Goal: Task Accomplishment & Management: Complete application form

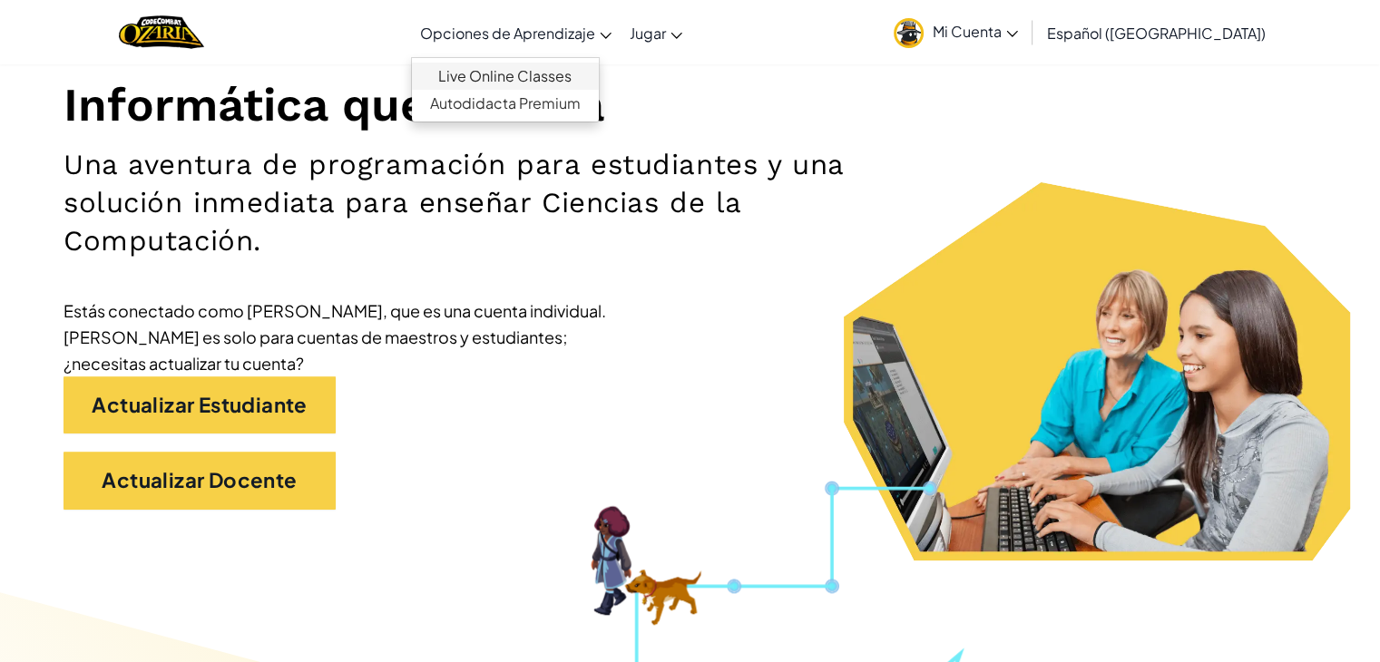
scroll to position [225, 0]
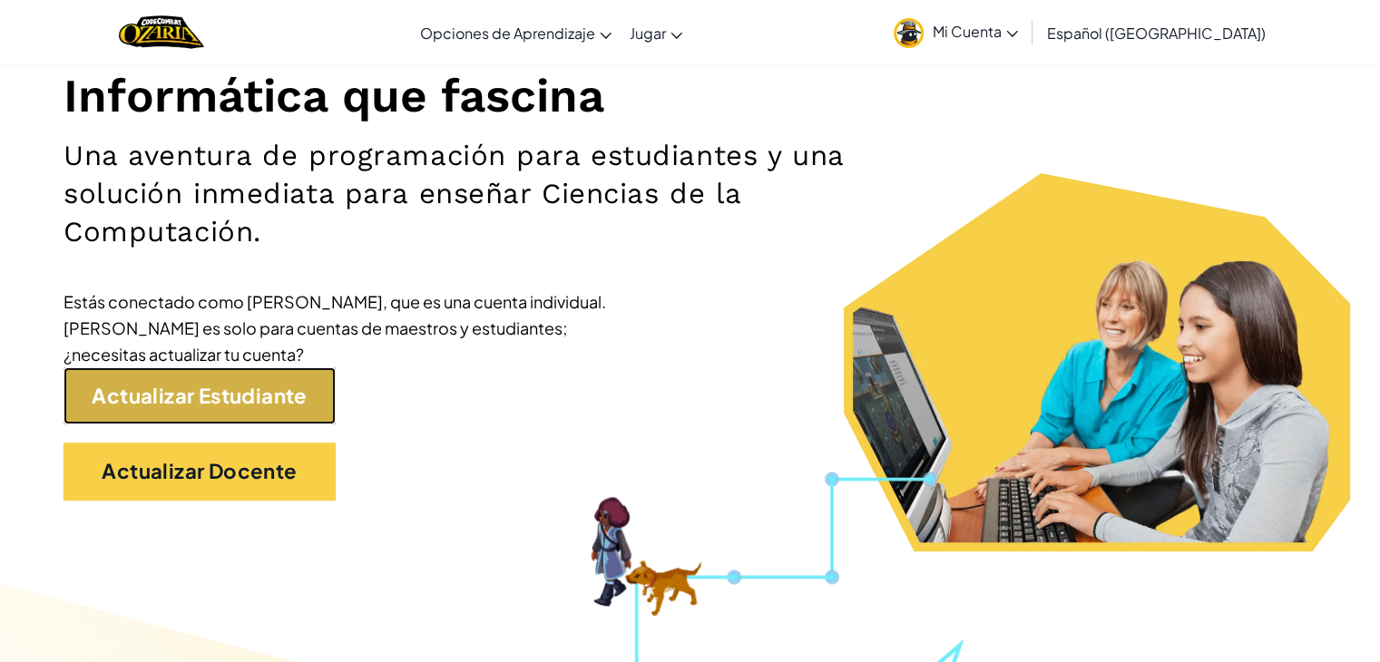
click at [257, 393] on link "Actualizar Estudiante" at bounding box center [200, 395] width 272 height 57
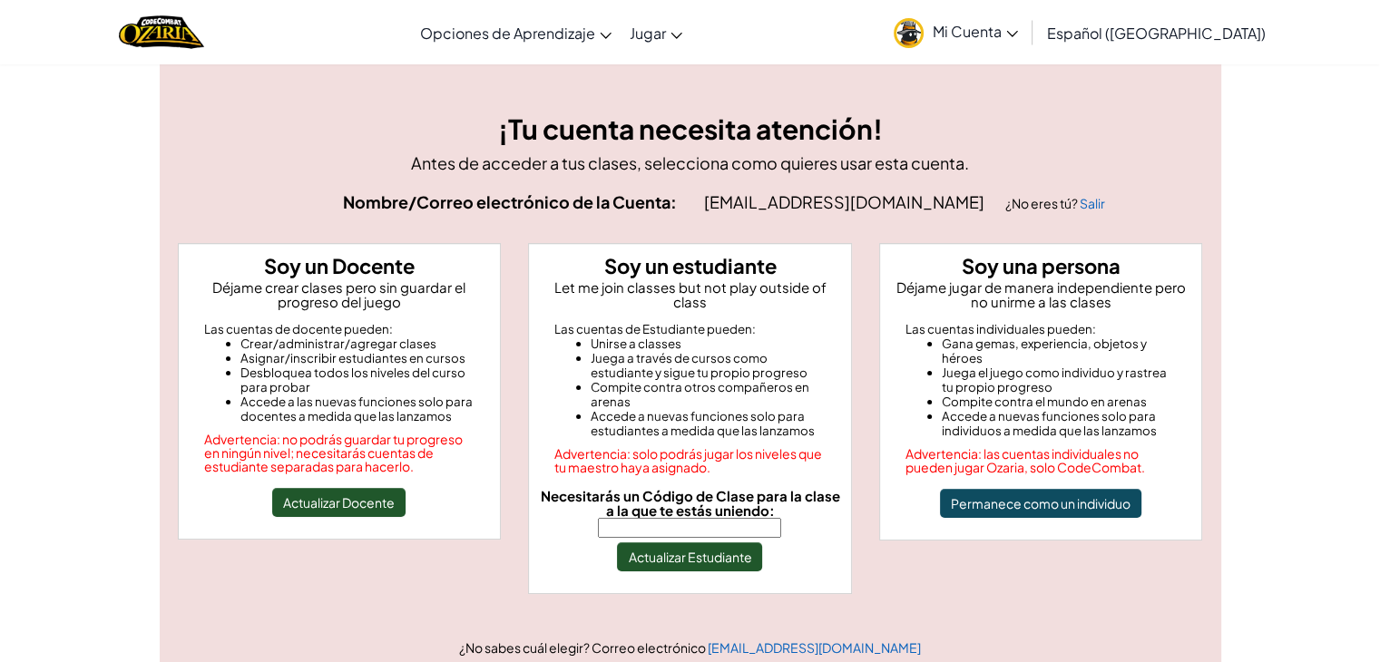
click at [686, 518] on input "Necesitarás un Código de Clase para la clase a la que te estás uniendo:" at bounding box center [689, 528] width 183 height 20
type input "ShipPaintMusic"
click at [624, 563] on div "Soy un estudiante Let me join classes but not play outside of class Las cuentas…" at bounding box center [690, 418] width 324 height 351
click at [653, 558] on div "Soy un estudiante Let me join classes but not play outside of class Las cuentas…" at bounding box center [690, 418] width 324 height 351
click at [670, 547] on button "Actualizar Estudiante" at bounding box center [689, 556] width 145 height 29
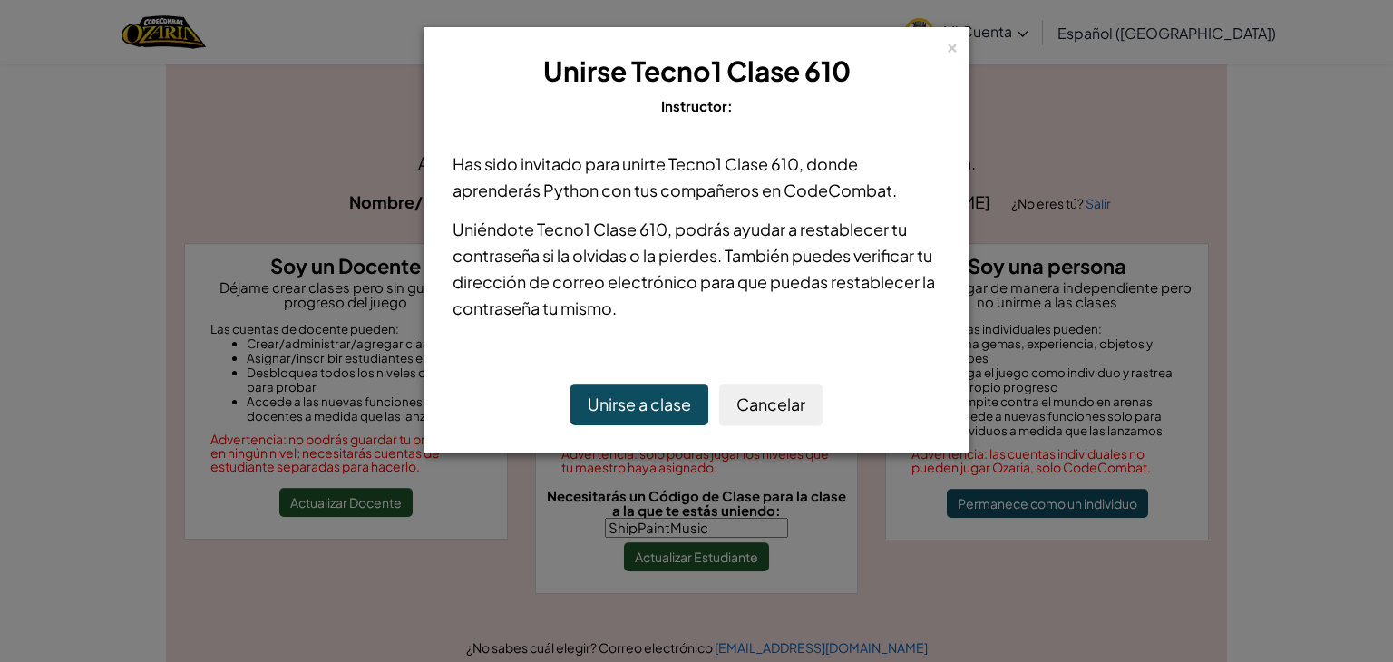
click at [668, 415] on button "Unirse a clase" at bounding box center [640, 405] width 138 height 42
click at [671, 415] on button "Unirse a clase" at bounding box center [640, 405] width 138 height 42
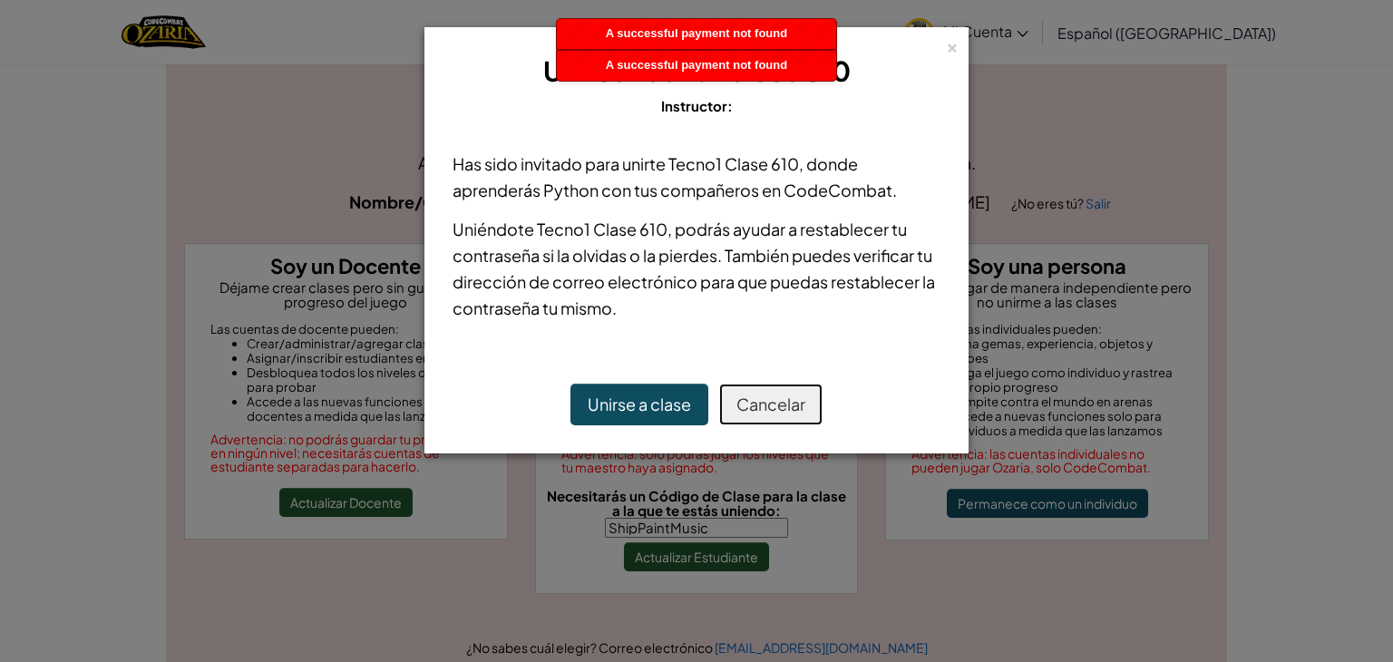
click at [777, 406] on button "Cancelar" at bounding box center [770, 405] width 103 height 42
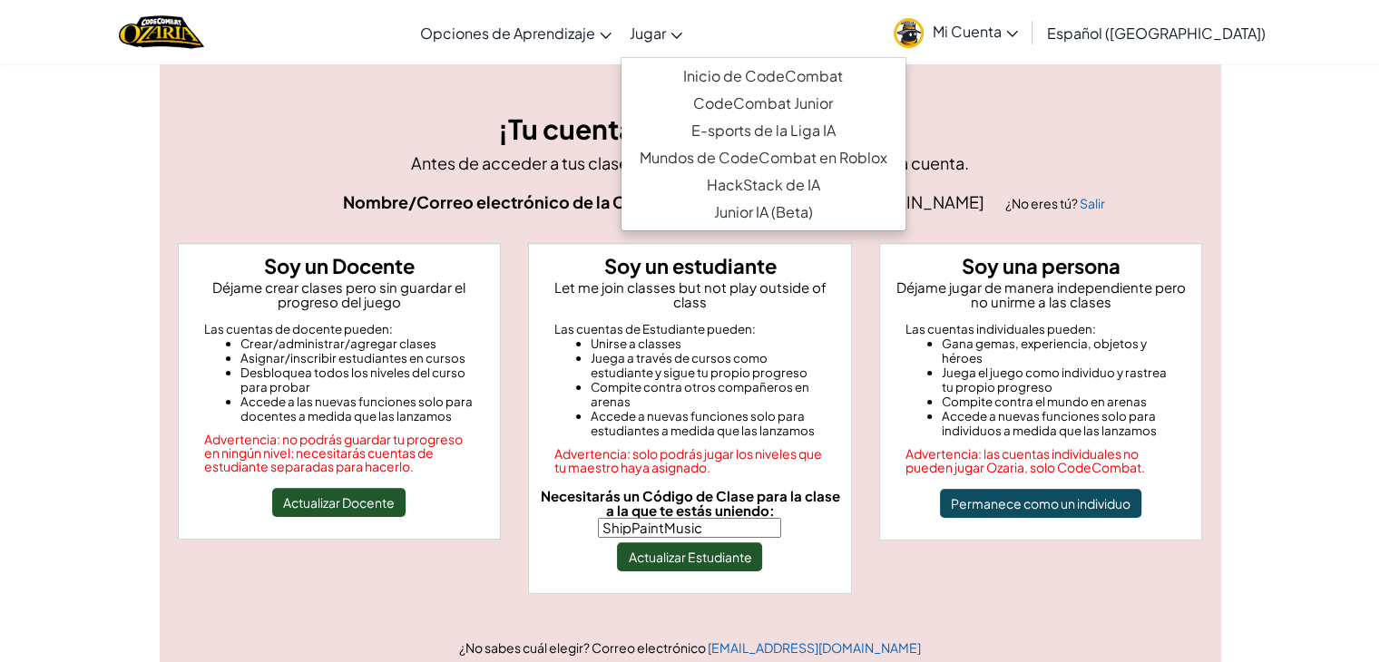
click at [666, 40] on span "Jugar" at bounding box center [648, 33] width 36 height 19
click at [682, 37] on icon at bounding box center [676, 36] width 12 height 6
click at [682, 34] on icon at bounding box center [676, 36] width 12 height 6
click at [755, 85] on link "Inicio de CodeCombat" at bounding box center [763, 76] width 284 height 27
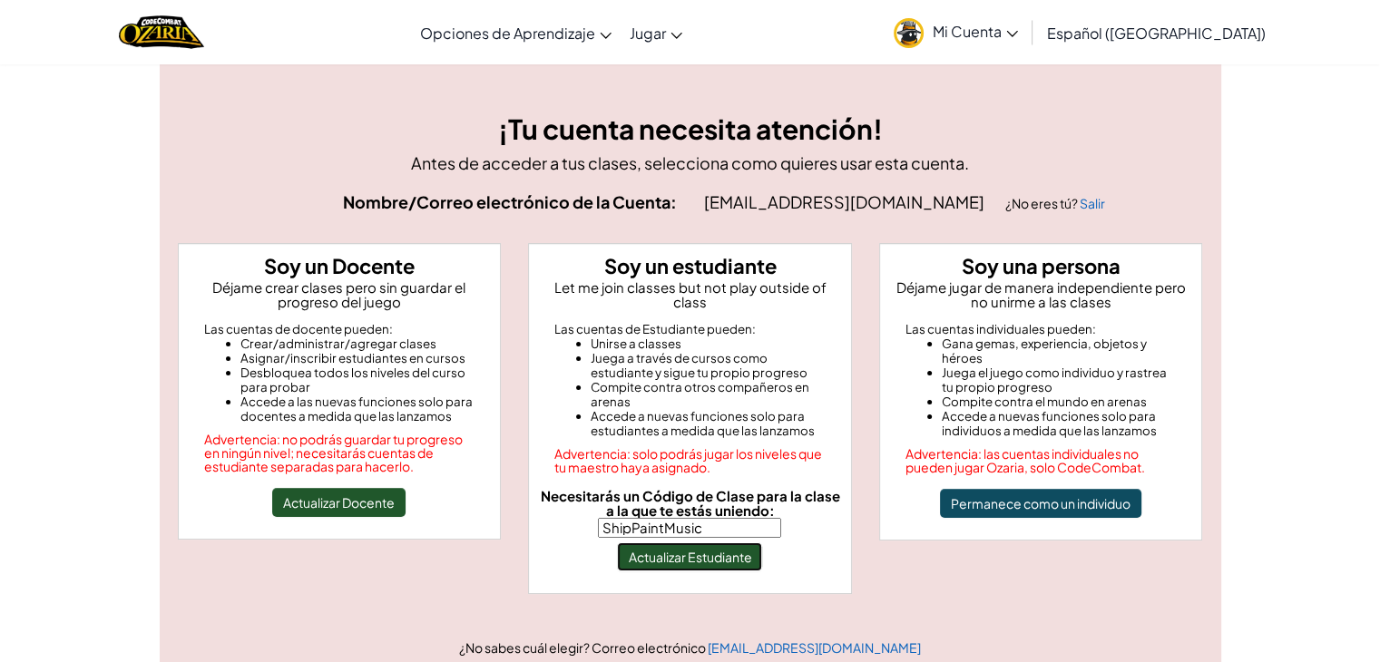
click at [688, 549] on button "Actualizar Estudiante" at bounding box center [689, 556] width 145 height 29
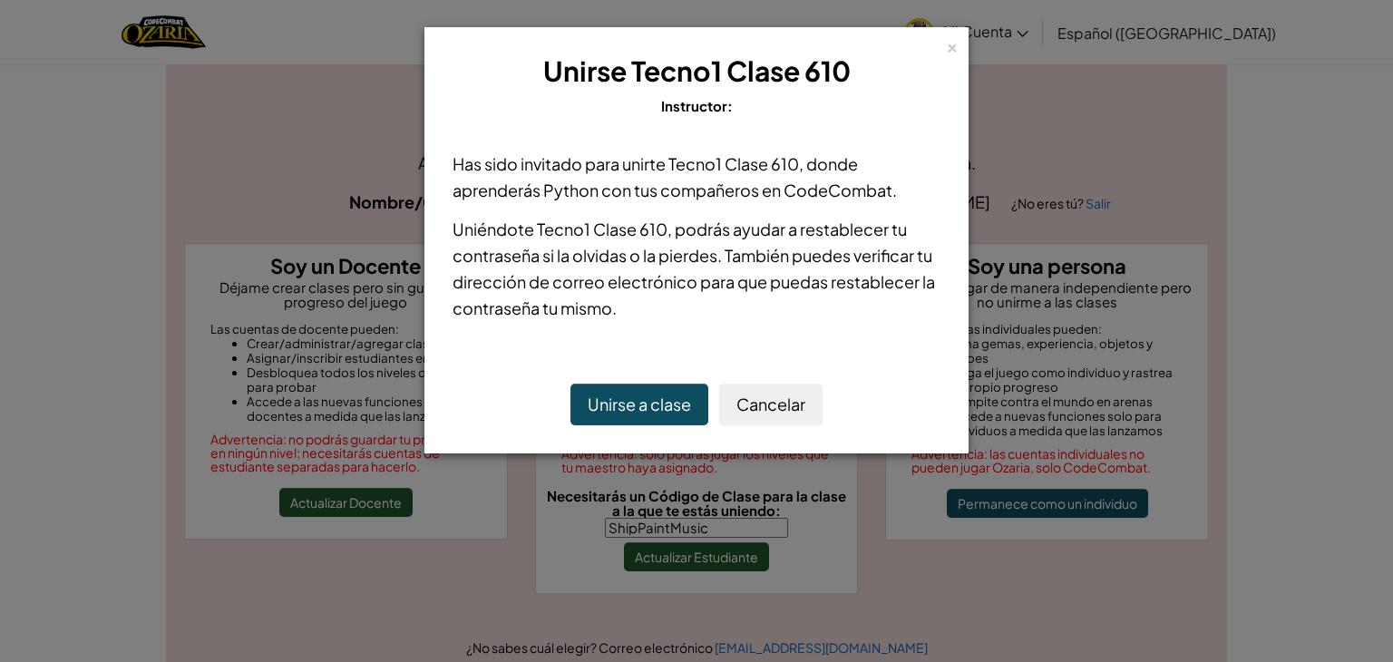
click at [641, 413] on button "Unirse a clase" at bounding box center [640, 405] width 138 height 42
